Goal: Register for event/course

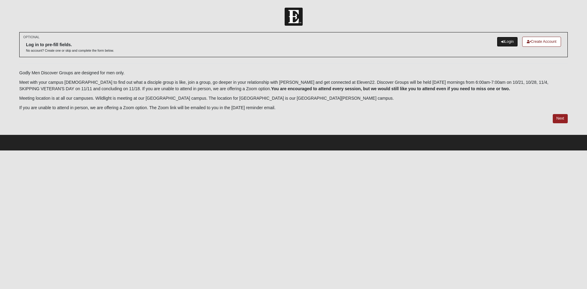
click at [508, 40] on link "Login" at bounding box center [507, 42] width 21 height 10
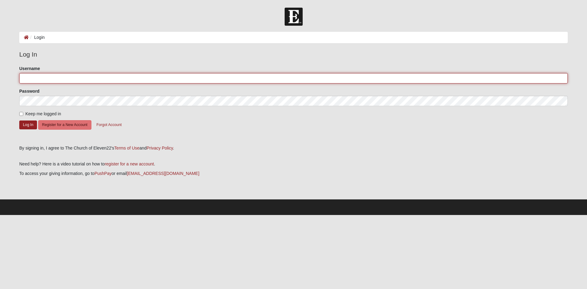
click at [68, 79] on input "Username" at bounding box center [293, 78] width 549 height 10
type input "NolanJB82"
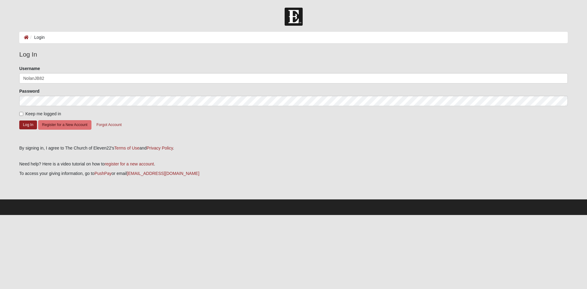
click at [17, 123] on div "Please correct the following: Username NolanJB82 Password Keep me logged in Log…" at bounding box center [294, 102] width 558 height 75
click at [26, 125] on button "Log In" at bounding box center [28, 125] width 18 height 9
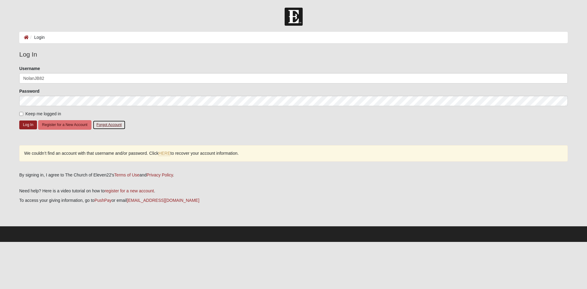
click at [109, 122] on button "Forgot Account" at bounding box center [109, 124] width 33 height 9
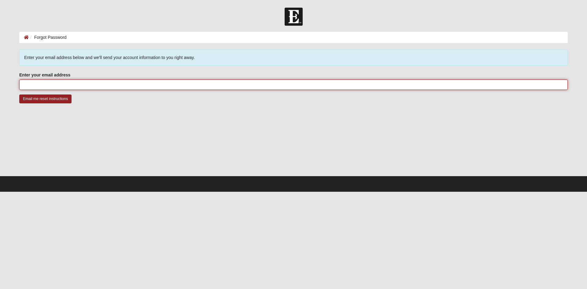
click at [95, 86] on input "Enter your email address" at bounding box center [293, 85] width 549 height 10
type input "brett.nolan82@gmail.com"
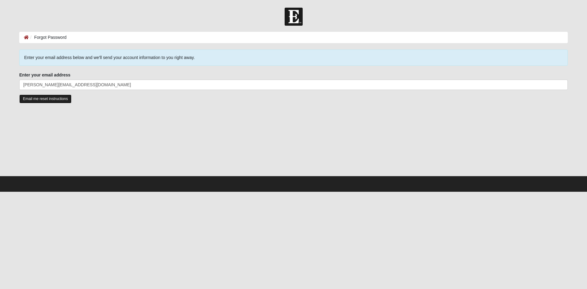
click at [47, 99] on input "Email me reset instructions" at bounding box center [45, 99] width 52 height 9
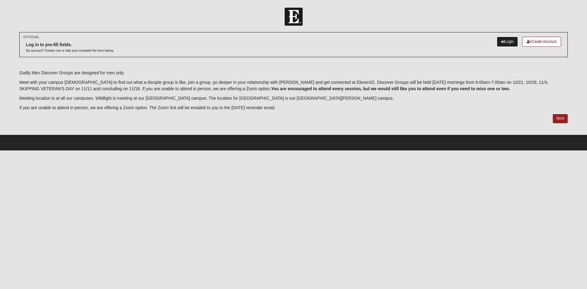
click at [505, 39] on link "Login" at bounding box center [507, 42] width 21 height 10
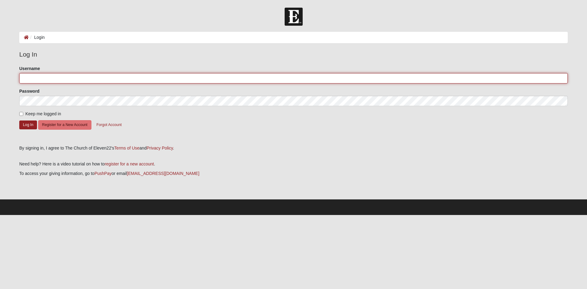
click at [75, 79] on input "Username" at bounding box center [293, 78] width 549 height 10
type input "[PERSON_NAME][EMAIL_ADDRESS][DOMAIN_NAME]"
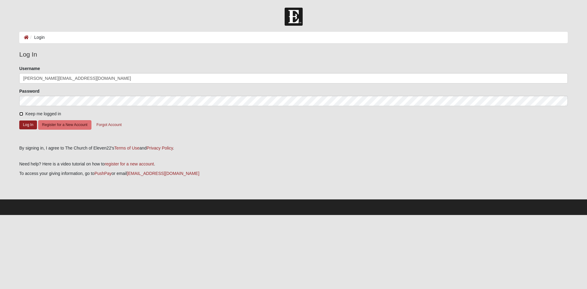
click at [21, 112] on input "Keep me logged in" at bounding box center [21, 114] width 4 height 4
checkbox input "true"
click at [24, 128] on button "Log In" at bounding box center [28, 125] width 18 height 9
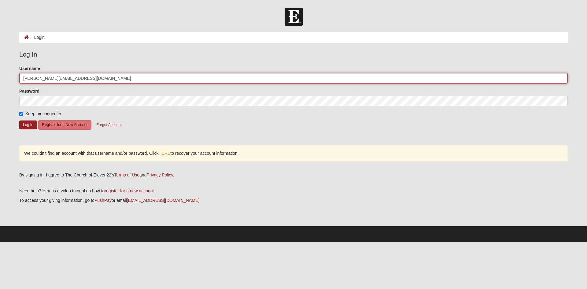
drag, startPoint x: 88, startPoint y: 81, endPoint x: -40, endPoint y: 80, distance: 127.9
click at [0, 80] on html "Log In Login Login Error Log In Please correct the following: Username brett.no…" at bounding box center [293, 121] width 587 height 242
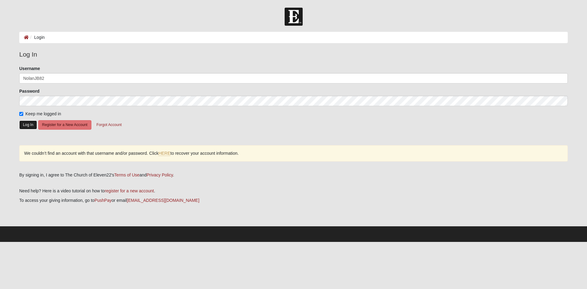
click at [22, 125] on button "Log In" at bounding box center [28, 125] width 18 height 9
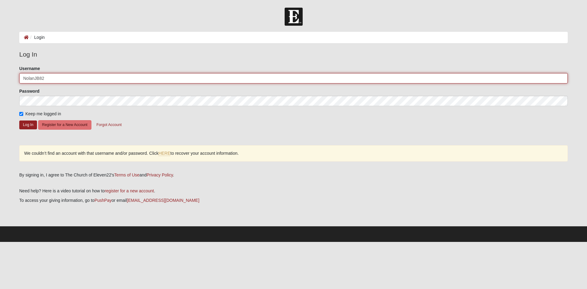
click at [65, 78] on input "NolanJB82" at bounding box center [293, 78] width 549 height 10
type input "NolanJB"
click at [19, 121] on button "Log In" at bounding box center [28, 125] width 18 height 9
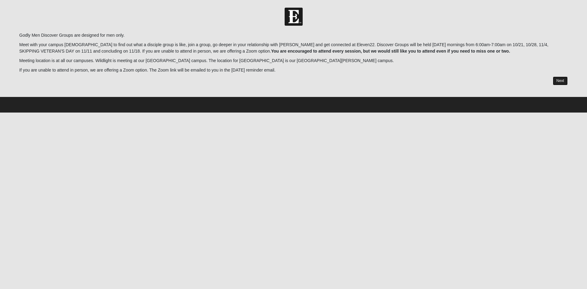
click at [561, 79] on link "Next" at bounding box center [560, 80] width 15 height 9
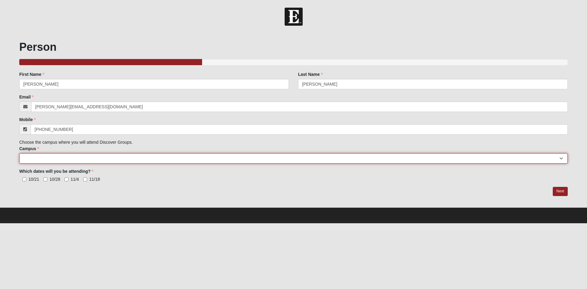
click at [97, 160] on select "Arlington Baymeadows Eleven22 Online [PERSON_NAME][GEOGRAPHIC_DATA] Jesup [GEOG…" at bounding box center [293, 158] width 549 height 10
select select "3"
click at [19, 153] on select "Arlington Baymeadows Eleven22 Online [PERSON_NAME][GEOGRAPHIC_DATA] Jesup [GEOG…" at bounding box center [293, 158] width 549 height 10
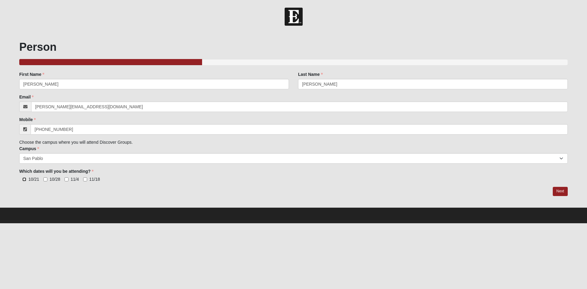
click at [25, 180] on input "10/21" at bounding box center [24, 179] width 4 height 4
checkbox input "true"
click at [45, 180] on input "10/28" at bounding box center [45, 179] width 4 height 4
checkbox input "true"
click at [65, 181] on input "11/4" at bounding box center [67, 179] width 4 height 4
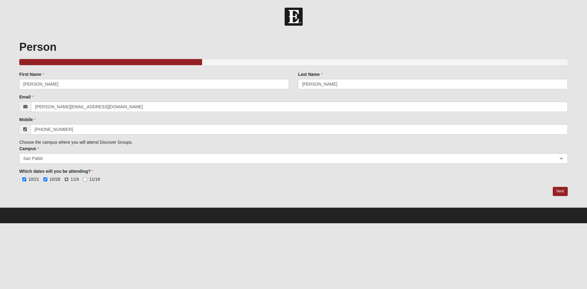
checkbox input "true"
click at [84, 181] on input "11/18" at bounding box center [85, 179] width 4 height 4
checkbox input "true"
click at [67, 180] on input "11/4" at bounding box center [67, 179] width 4 height 4
checkbox input "false"
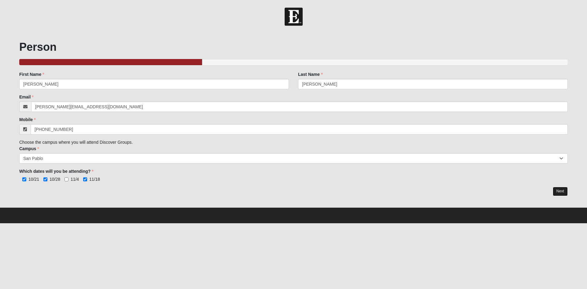
click at [556, 191] on link "Next" at bounding box center [560, 191] width 15 height 9
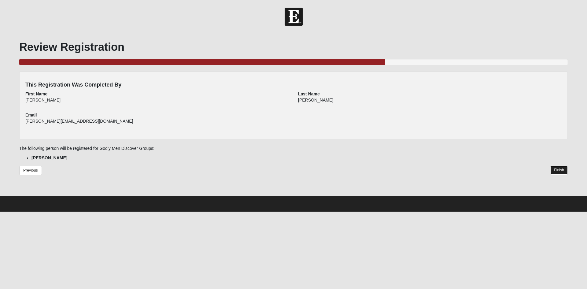
click at [561, 168] on link "Finish" at bounding box center [559, 170] width 17 height 9
